Goal: Transaction & Acquisition: Purchase product/service

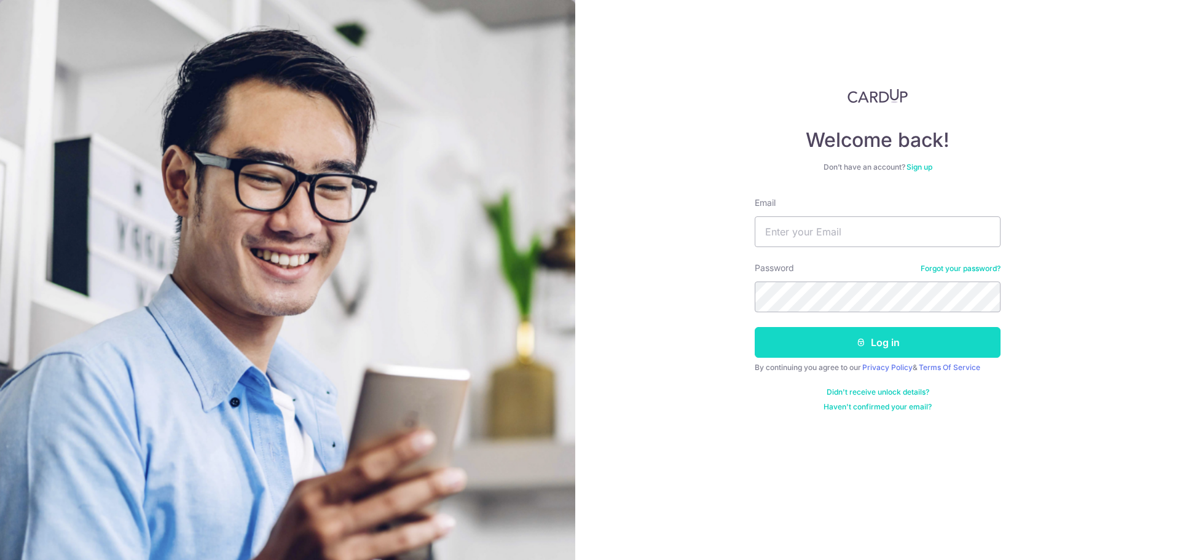
type input "[EMAIL_ADDRESS][DOMAIN_NAME]"
click at [821, 341] on button "Log in" at bounding box center [878, 342] width 246 height 31
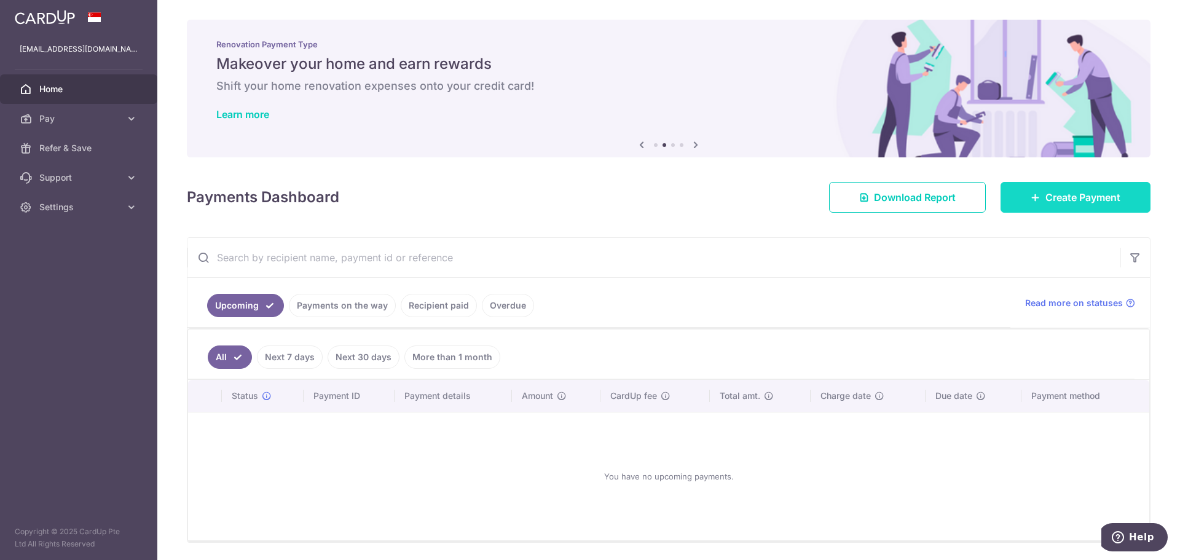
click at [1063, 194] on span "Create Payment" at bounding box center [1083, 197] width 75 height 15
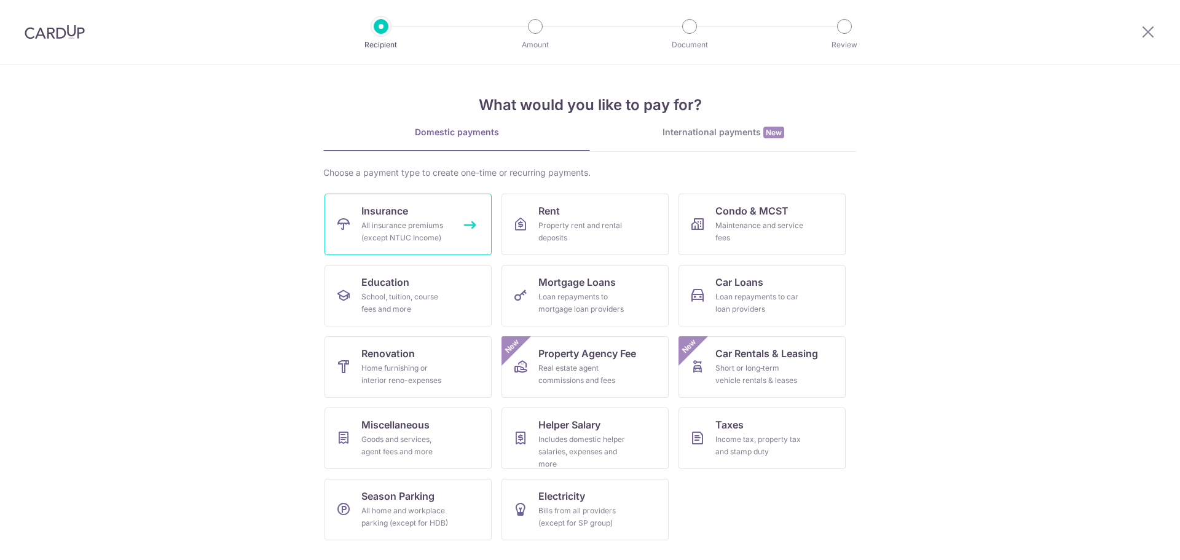
click at [392, 231] on div "All insurance premiums (except NTUC Income)" at bounding box center [405, 231] width 89 height 25
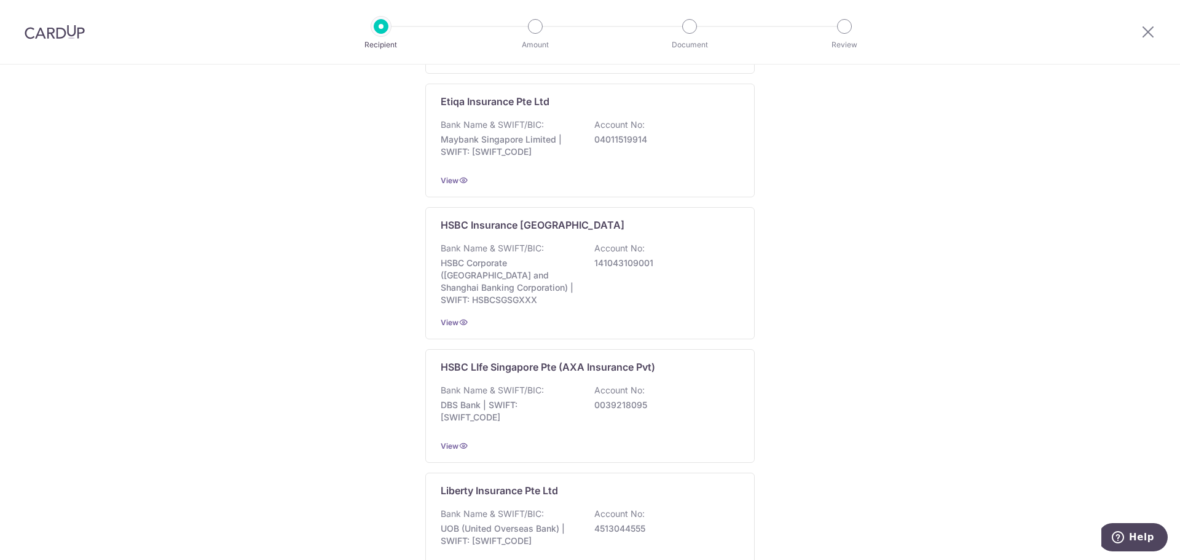
scroll to position [861, 0]
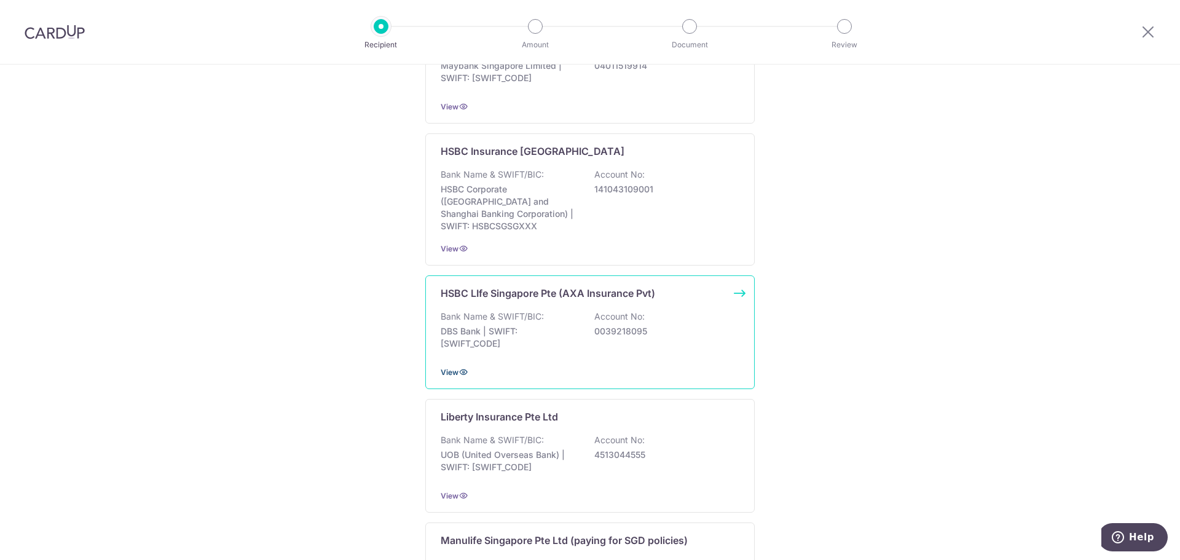
click at [453, 368] on span "View" at bounding box center [450, 372] width 18 height 9
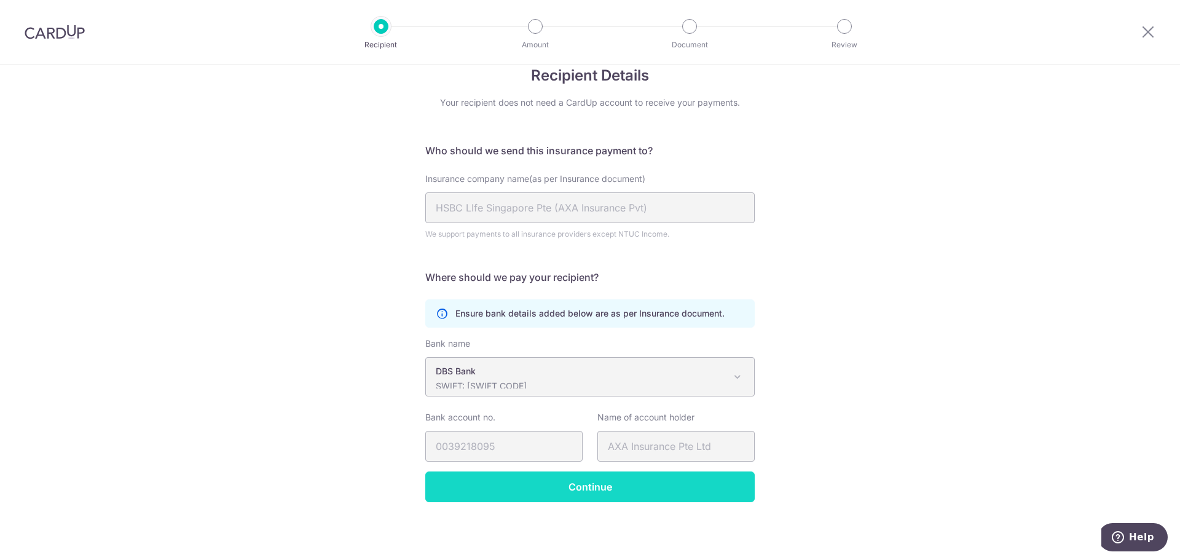
click at [591, 486] on input "Continue" at bounding box center [589, 486] width 329 height 31
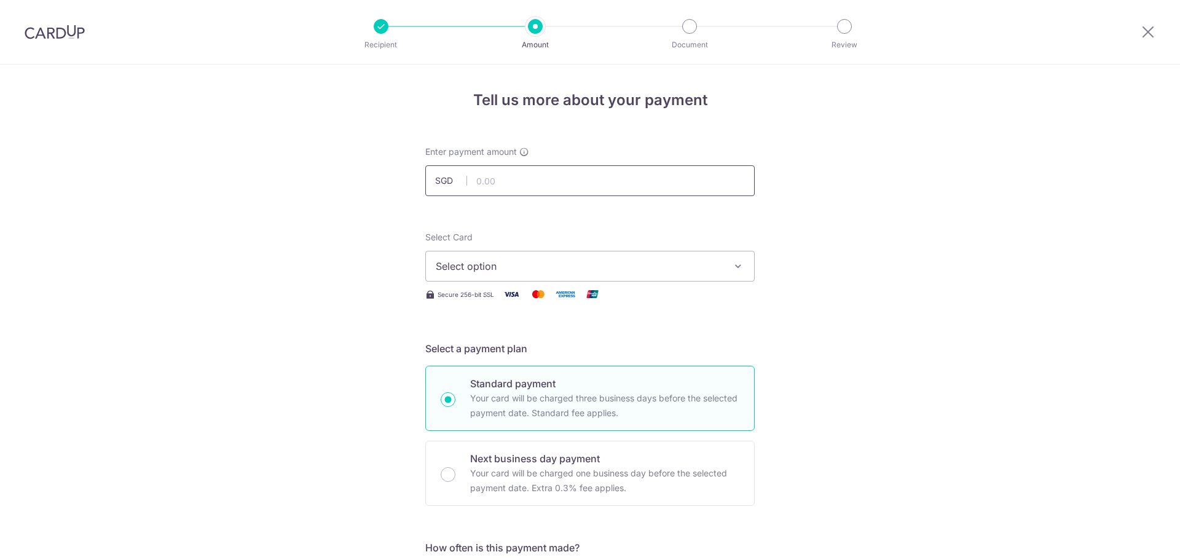
click at [482, 182] on input "text" at bounding box center [589, 180] width 329 height 31
type input "3,070.00"
click at [556, 266] on span "Select option" at bounding box center [579, 266] width 286 height 15
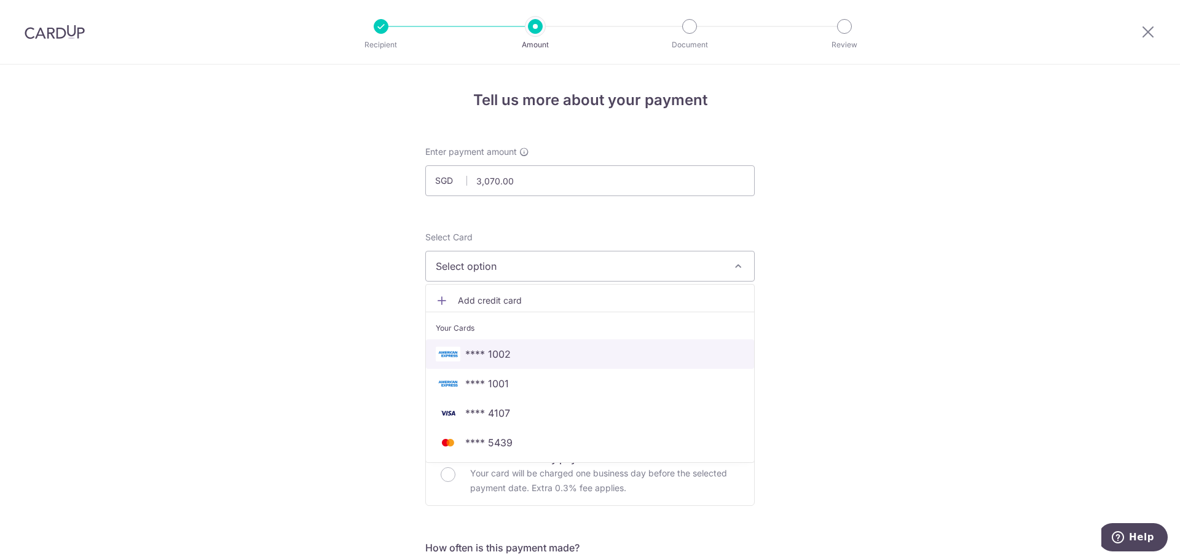
click at [477, 353] on span "**** 1002" at bounding box center [487, 354] width 45 height 15
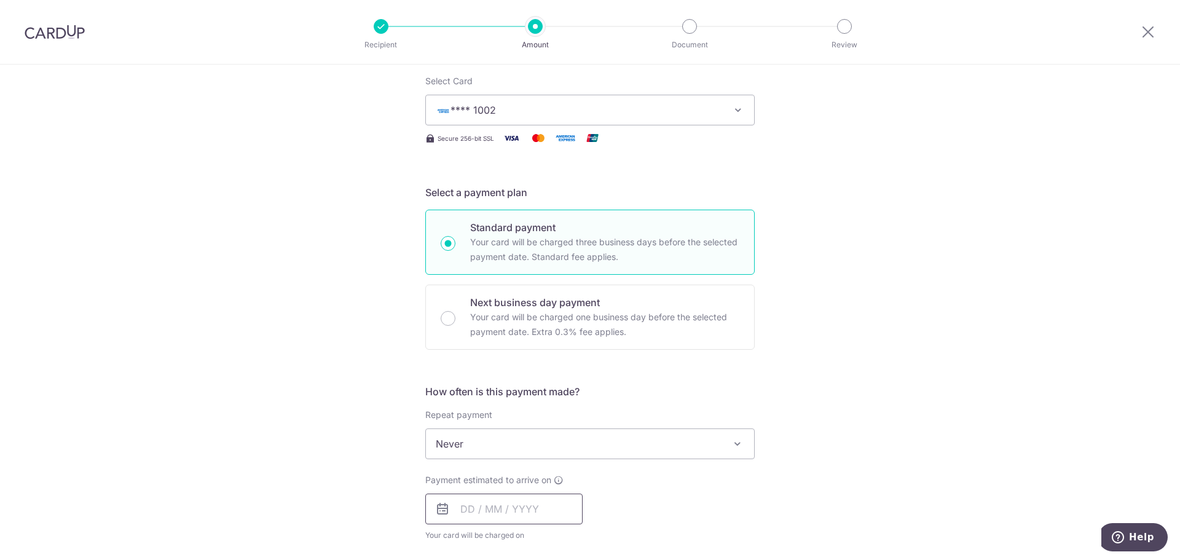
scroll to position [246, 0]
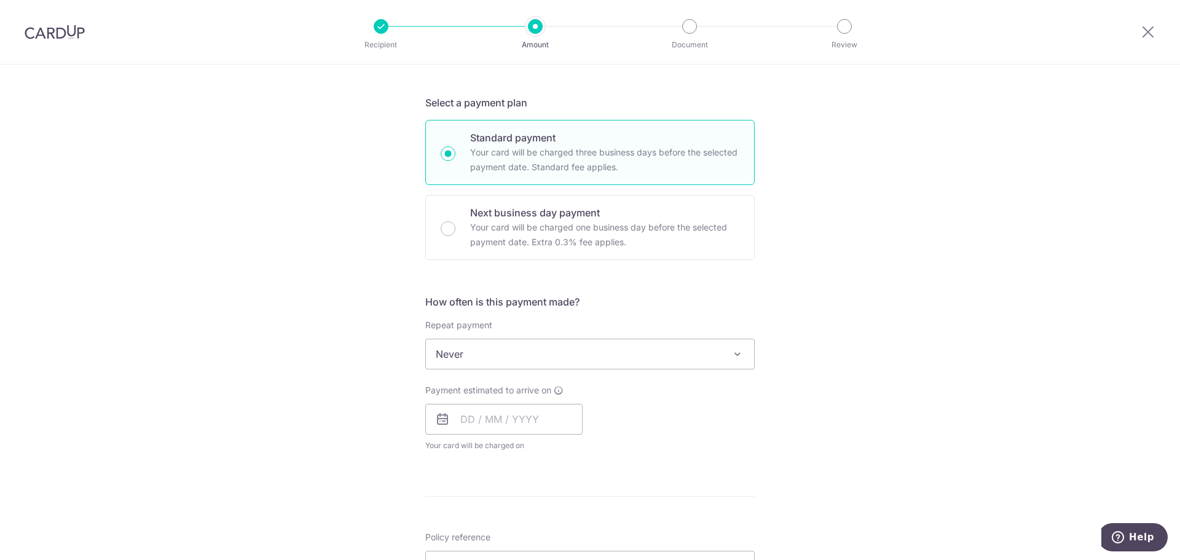
click at [462, 353] on span "Never" at bounding box center [590, 354] width 328 height 30
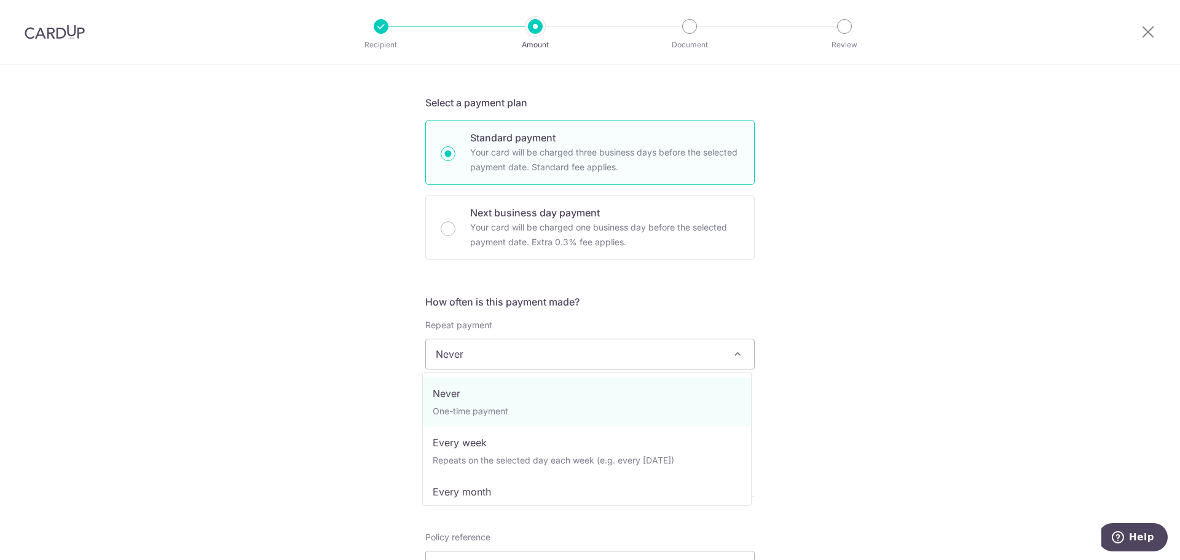
click at [462, 353] on span "Never" at bounding box center [590, 354] width 328 height 30
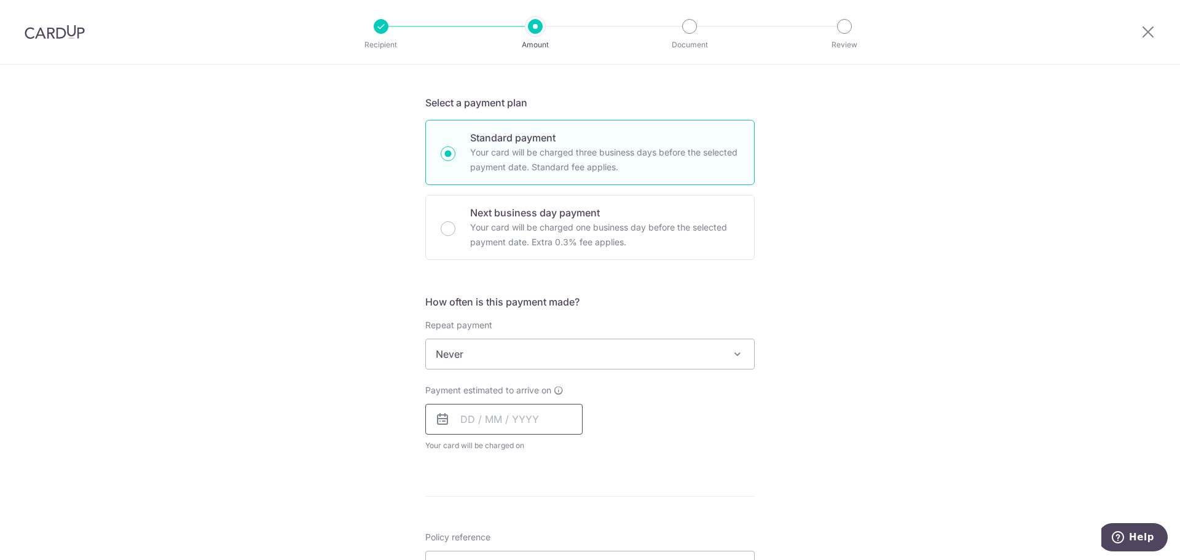
click at [468, 422] on input "text" at bounding box center [503, 419] width 157 height 31
click at [467, 552] on link "15" at bounding box center [475, 556] width 20 height 20
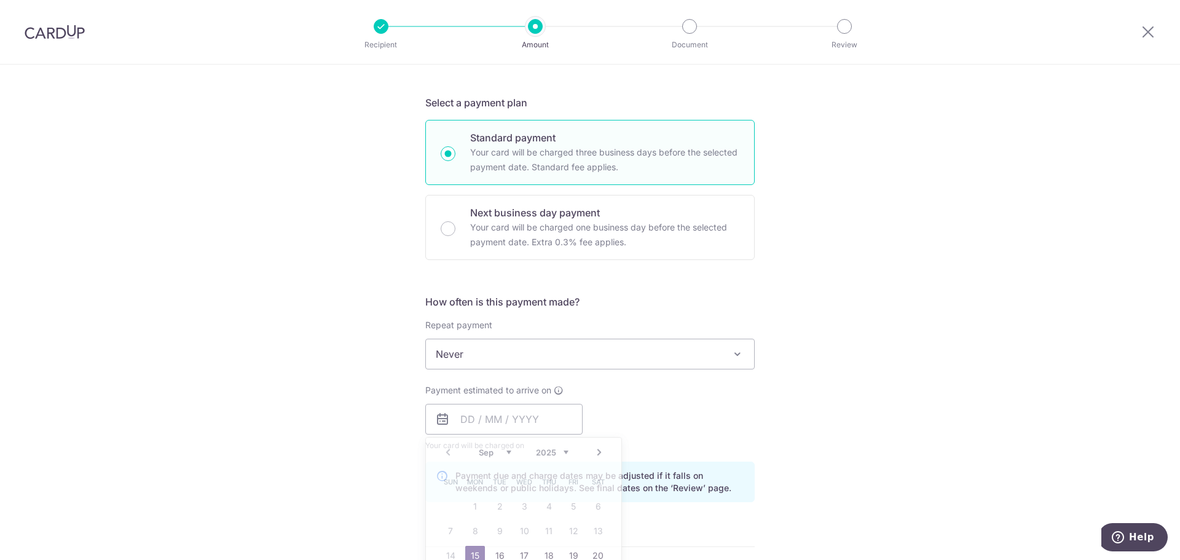
type input "[DATE]"
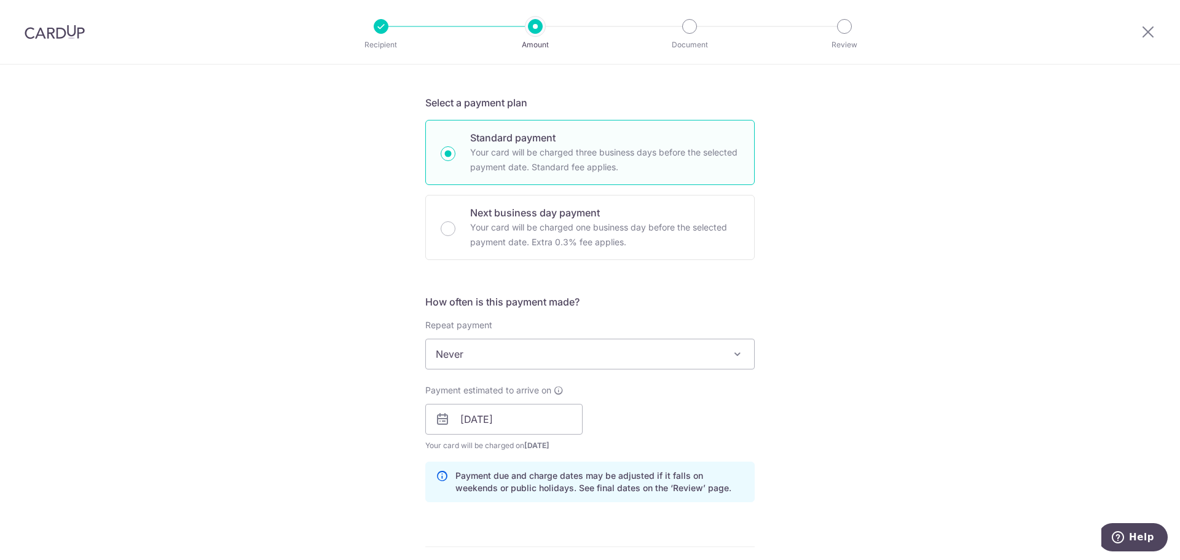
click at [328, 420] on div "Tell us more about your payment Enter payment amount SGD 3,070.00 3070.00 Selec…" at bounding box center [590, 400] width 1180 height 1162
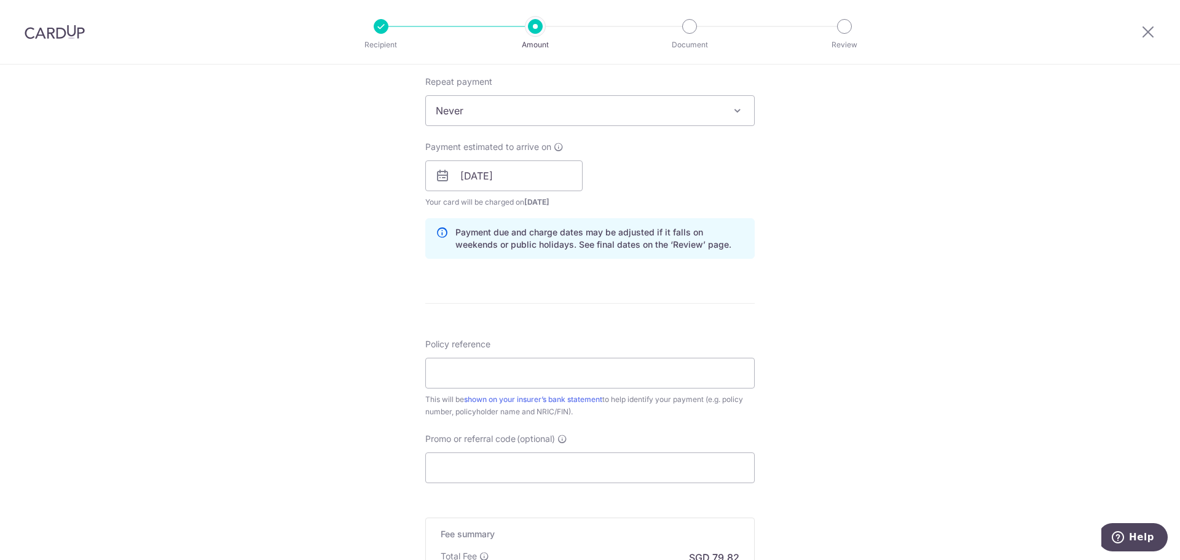
scroll to position [492, 0]
click at [476, 367] on input "Policy reference" at bounding box center [589, 370] width 329 height 31
click at [475, 464] on input "Promo or referral code (optional)" at bounding box center [589, 465] width 329 height 31
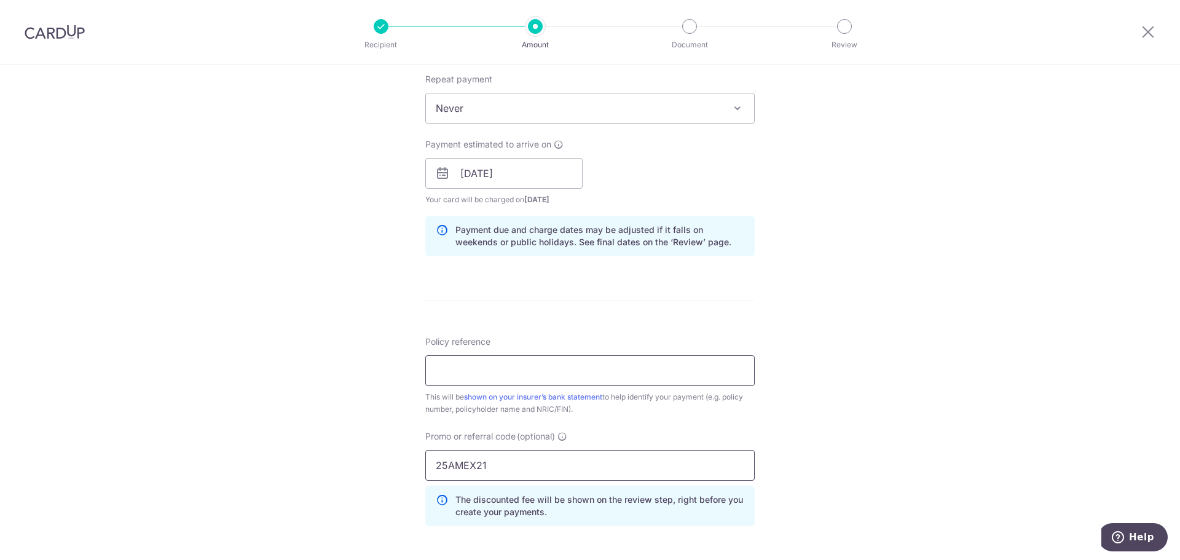
type input "25AMEX21"
click at [501, 369] on input "Policy reference" at bounding box center [589, 370] width 329 height 31
type input "00182778"
click at [310, 386] on div "Tell us more about your payment Enter payment amount SGD 3,070.00 3070.00 Selec…" at bounding box center [590, 182] width 1180 height 1218
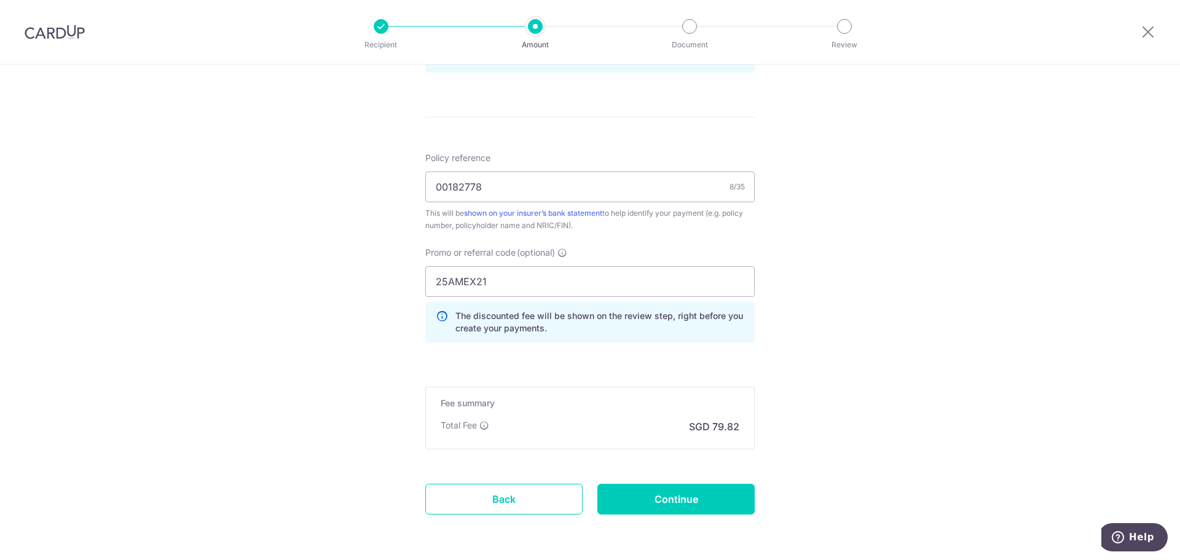
scroll to position [676, 0]
click at [687, 495] on input "Continue" at bounding box center [675, 498] width 157 height 31
type input "Create Schedule"
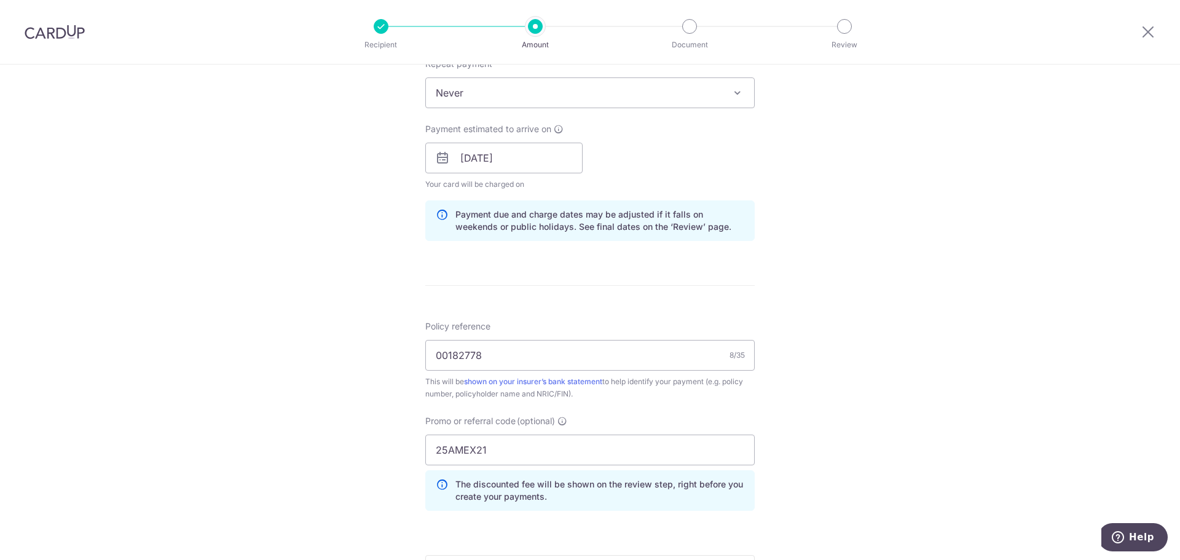
scroll to position [676, 0]
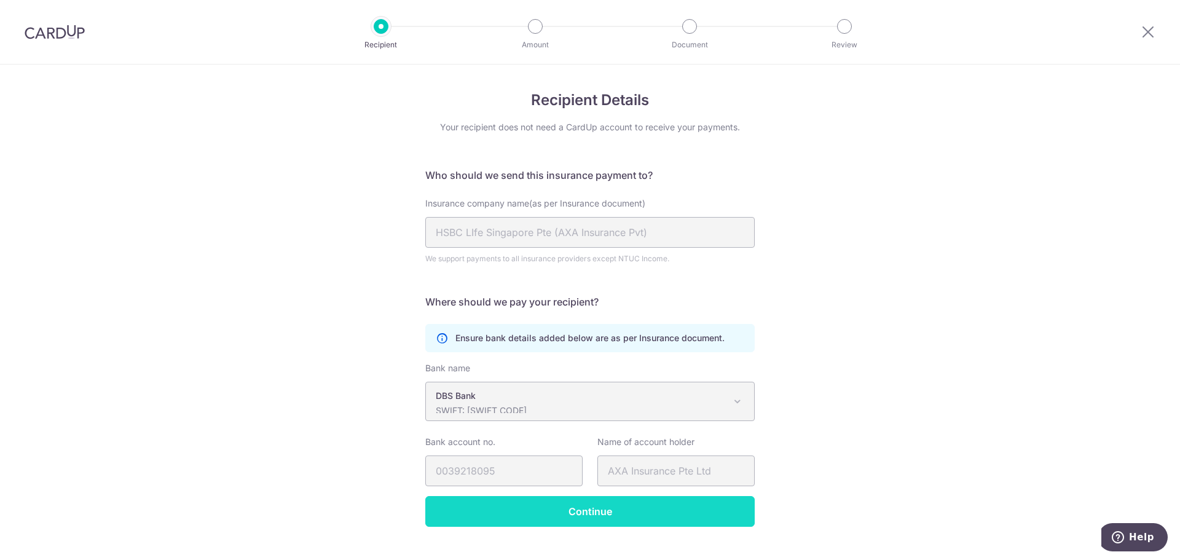
click at [591, 515] on input "Continue" at bounding box center [589, 511] width 329 height 31
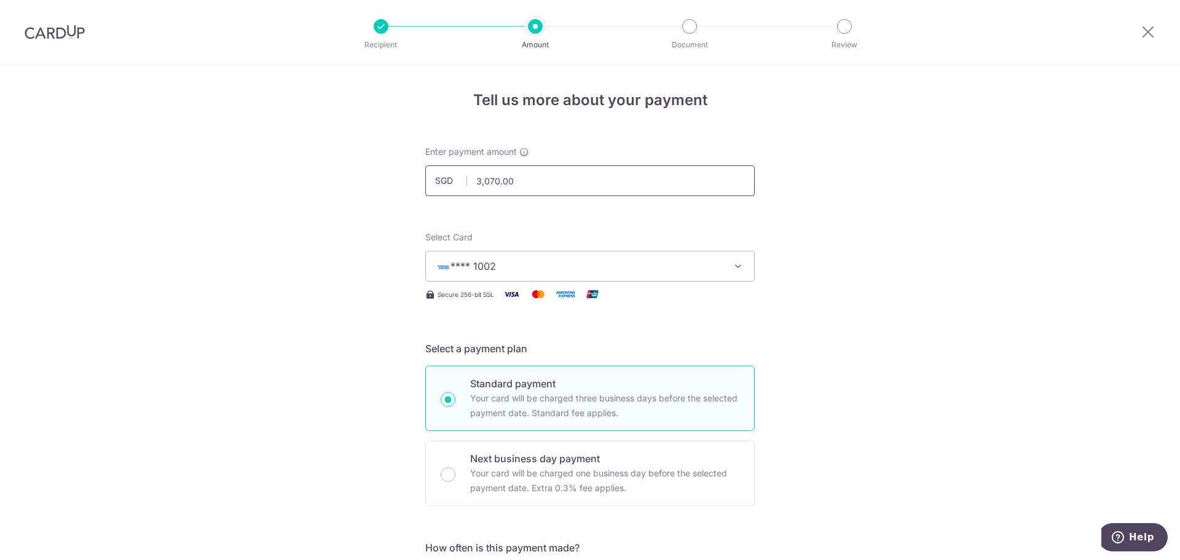
click at [509, 182] on input "3,070.00" at bounding box center [589, 180] width 329 height 31
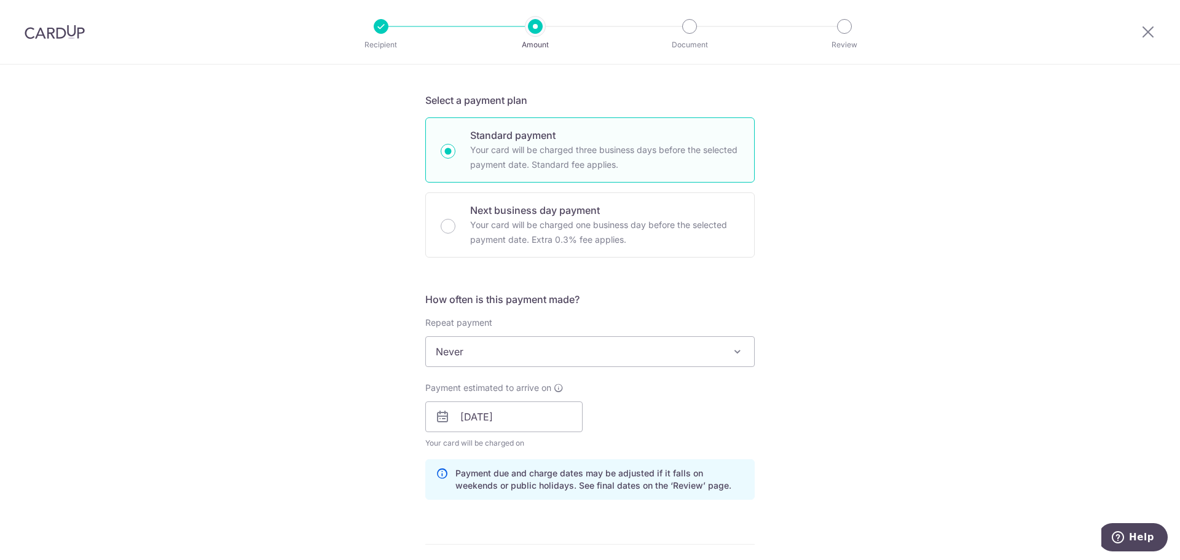
scroll to position [369, 0]
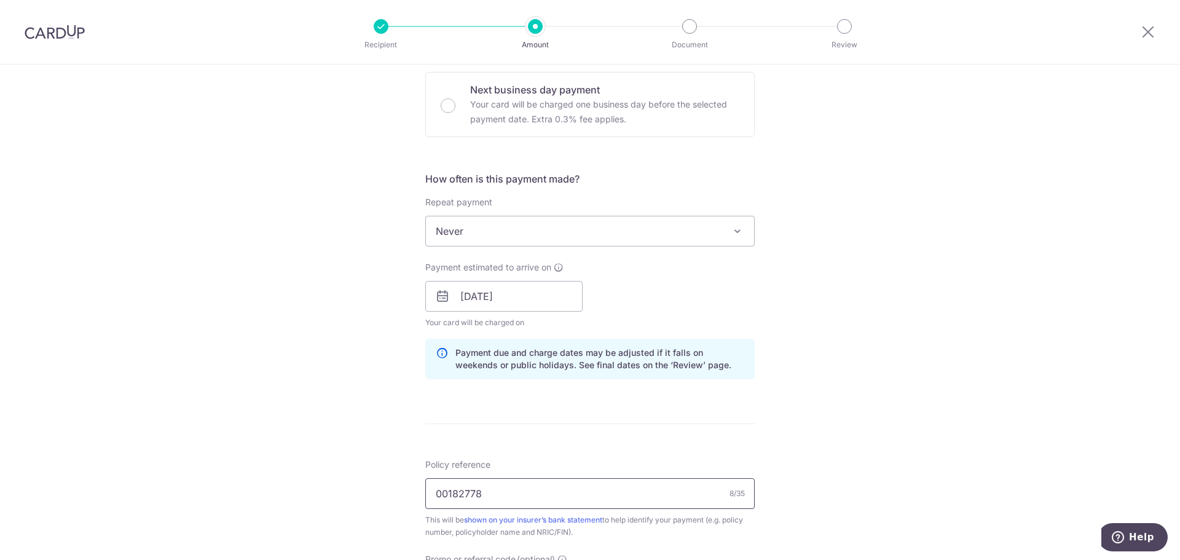
drag, startPoint x: 487, startPoint y: 492, endPoint x: 506, endPoint y: 493, distance: 19.7
click at [487, 492] on input "00182778" at bounding box center [589, 493] width 329 height 31
type input "3,070.90"
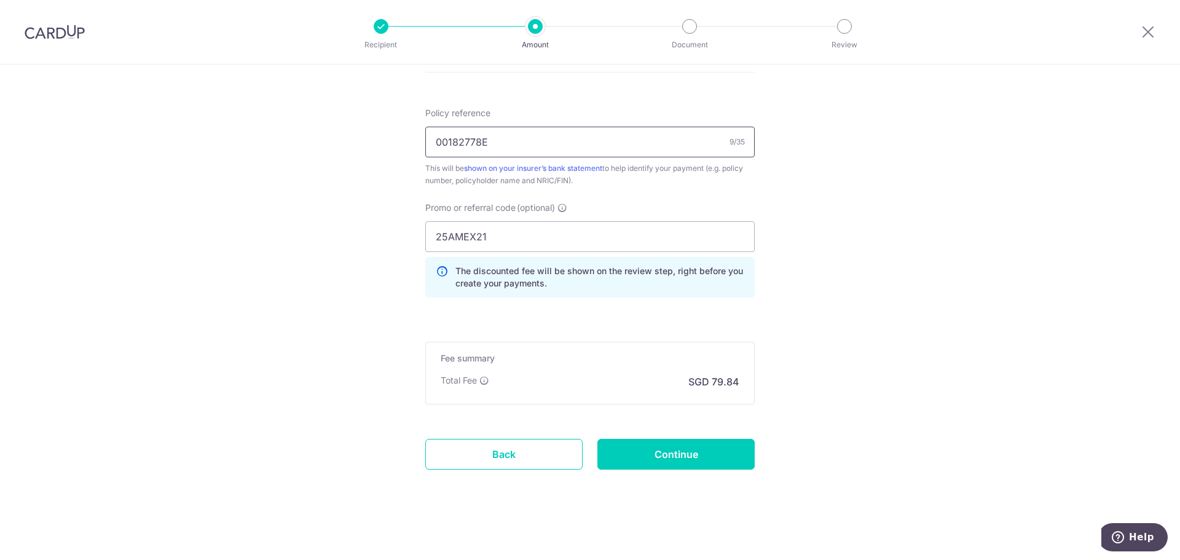
scroll to position [722, 0]
type input "00182778E"
drag, startPoint x: 679, startPoint y: 447, endPoint x: 841, endPoint y: 269, distance: 241.5
click at [679, 447] on input "Continue" at bounding box center [675, 452] width 157 height 31
type input "Update Schedule"
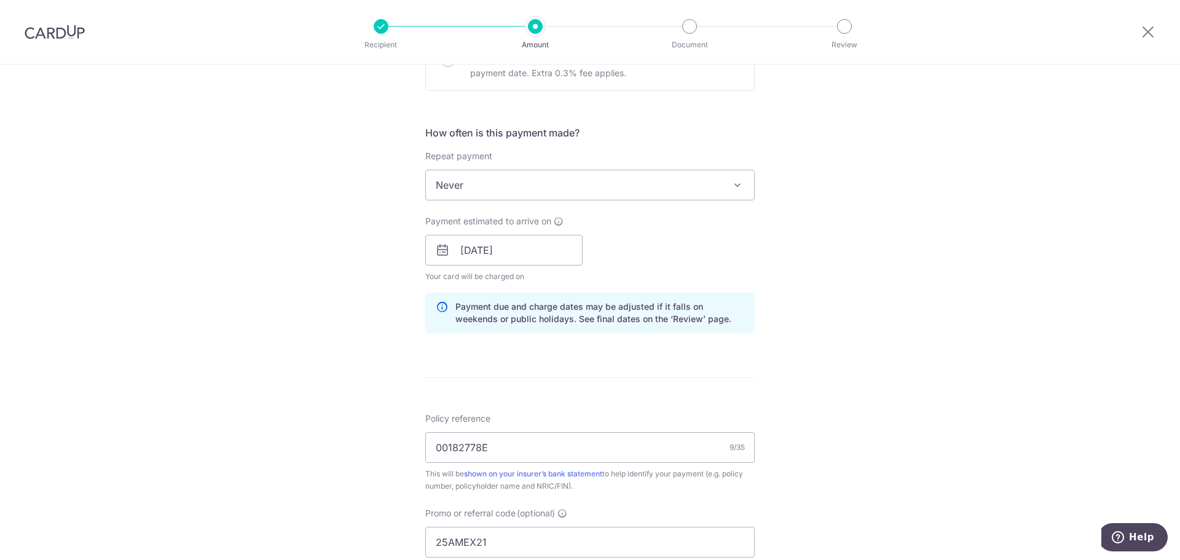
scroll to position [334, 0]
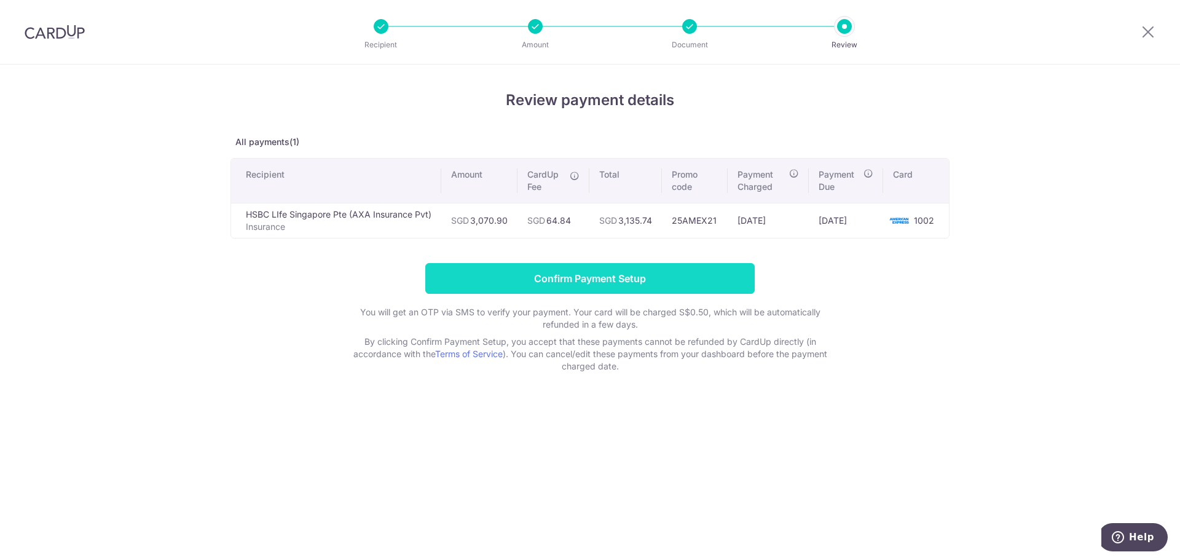
click at [596, 275] on input "Confirm Payment Setup" at bounding box center [589, 278] width 329 height 31
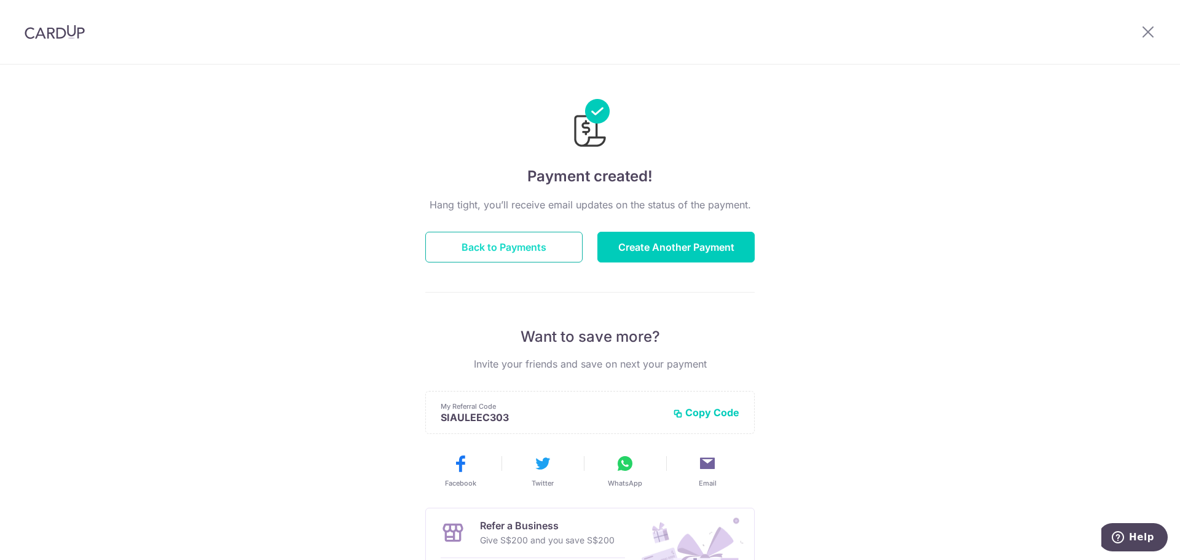
click at [522, 243] on button "Back to Payments" at bounding box center [503, 247] width 157 height 31
